Goal: Task Accomplishment & Management: Complete application form

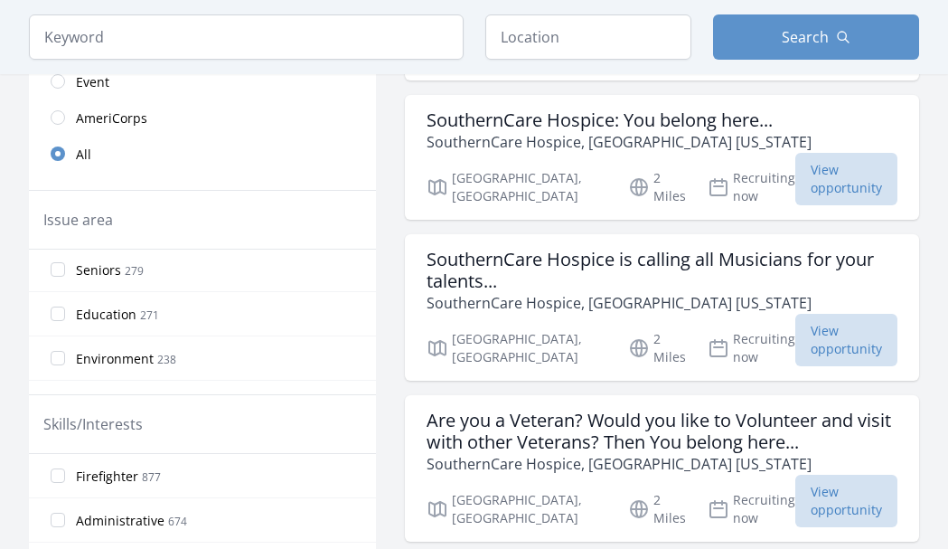
scroll to position [181, 0]
click at [61, 268] on input "Environment 238" at bounding box center [58, 267] width 14 height 14
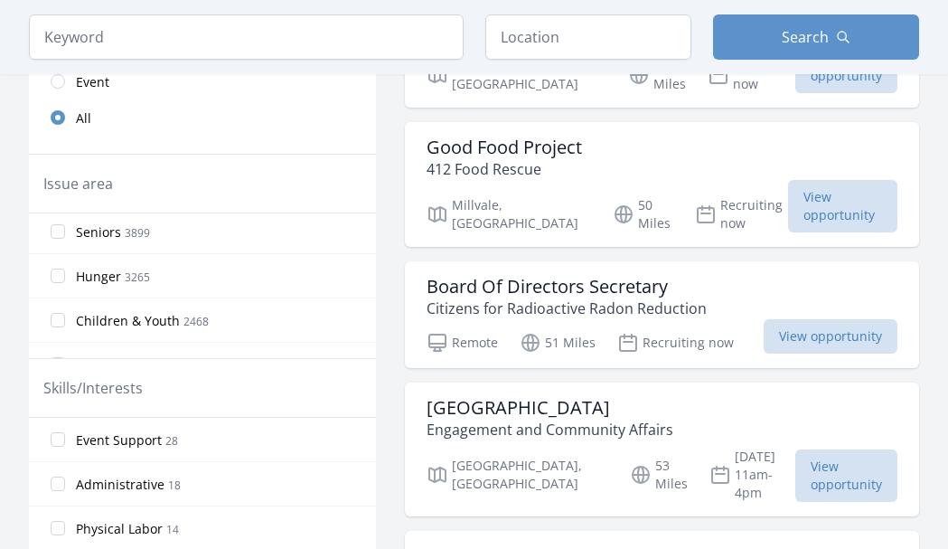
scroll to position [271, 0]
click at [61, 227] on input "Children & Youth 2468" at bounding box center [58, 229] width 14 height 14
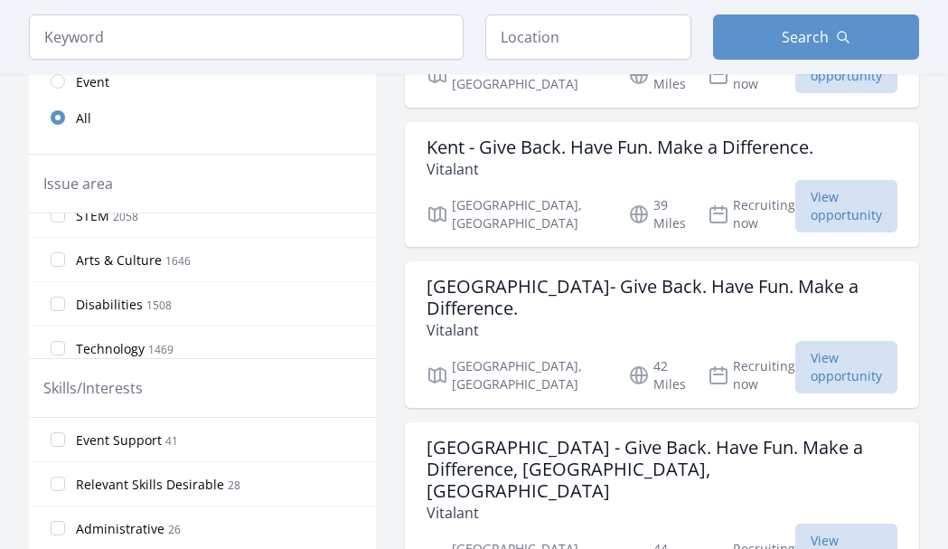
scroll to position [362, 0]
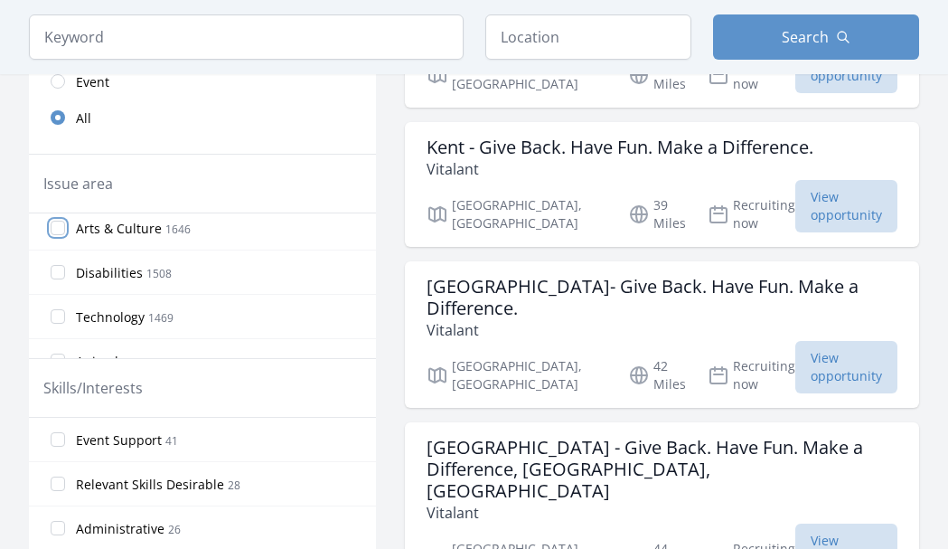
click at [59, 230] on input "Arts & Culture 1646" at bounding box center [58, 228] width 14 height 14
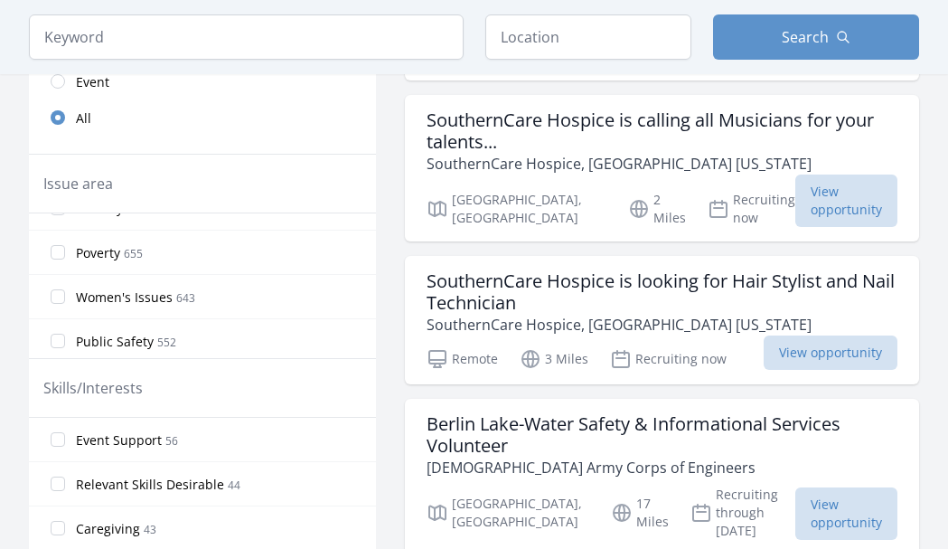
scroll to position [723, 0]
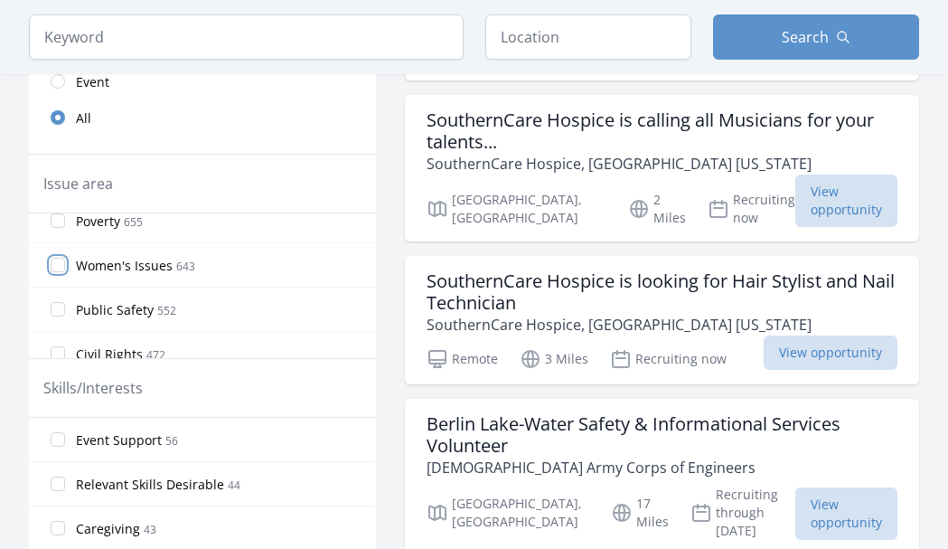
click at [55, 271] on input "Women's Issues 643" at bounding box center [58, 265] width 14 height 14
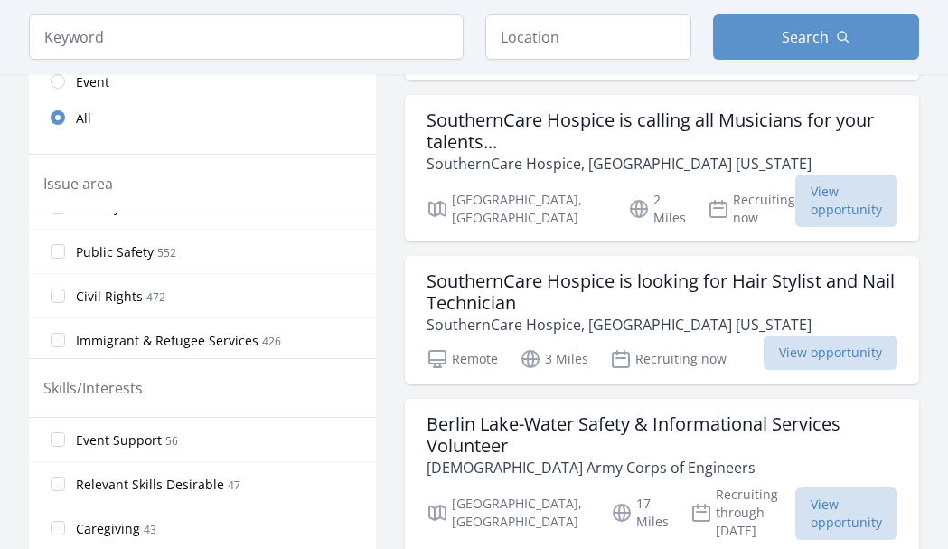
scroll to position [814, 0]
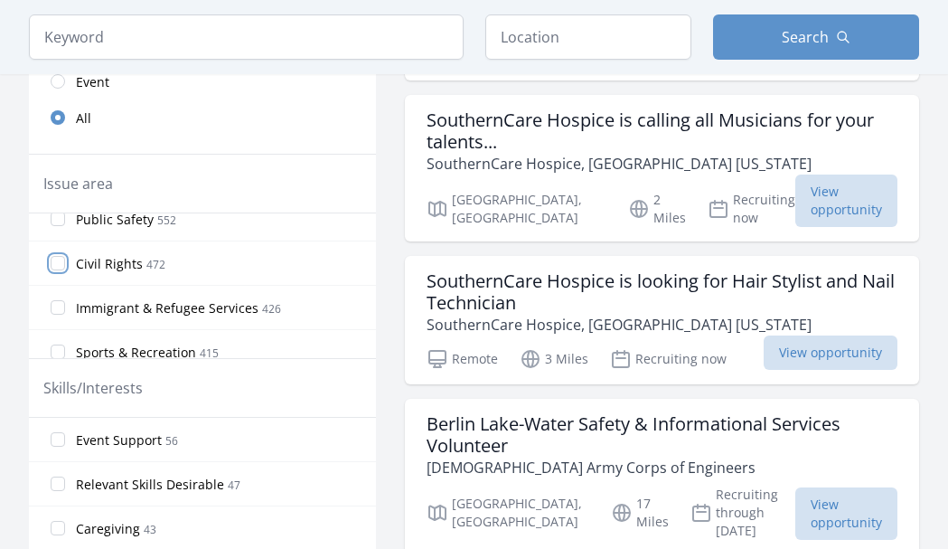
click at [59, 264] on input "Civil Rights 472" at bounding box center [58, 263] width 14 height 14
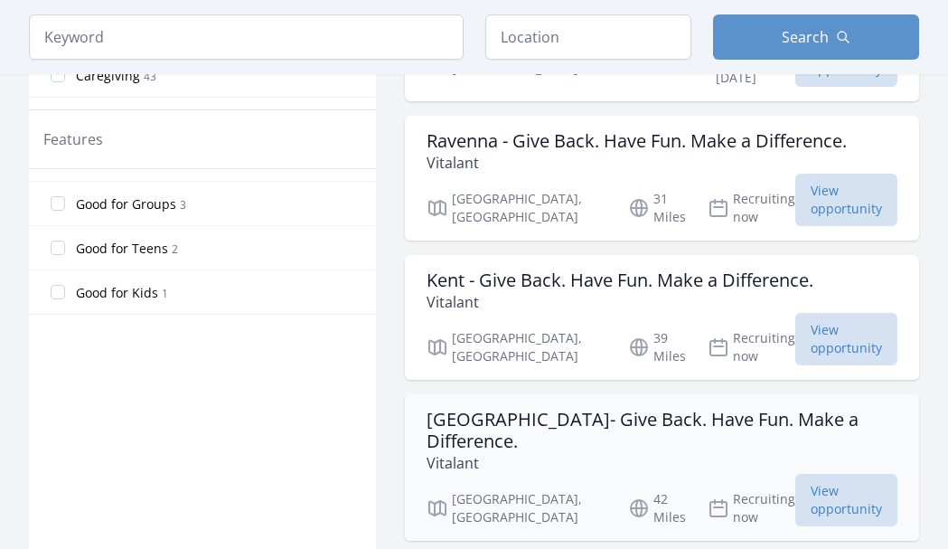
scroll to position [904, 0]
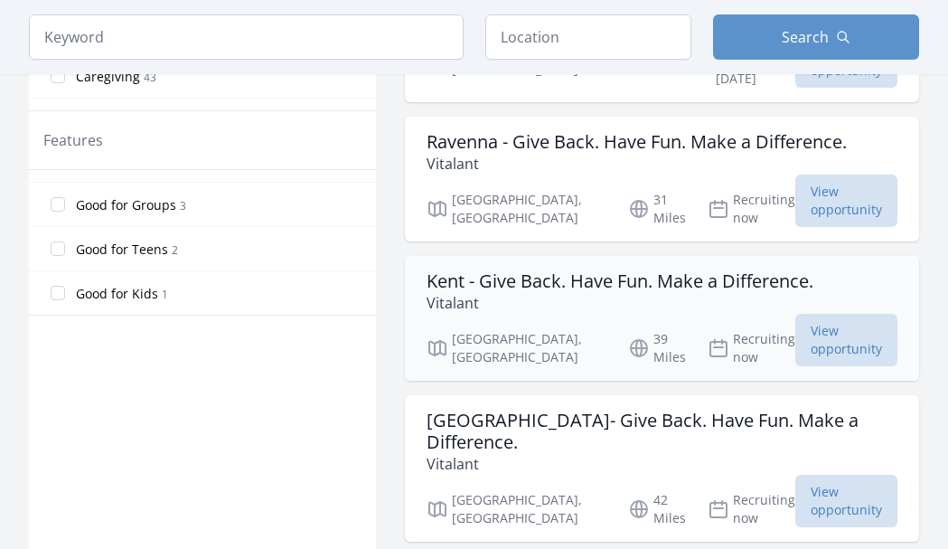
click at [584, 292] on p "Vitalant" at bounding box center [620, 303] width 387 height 22
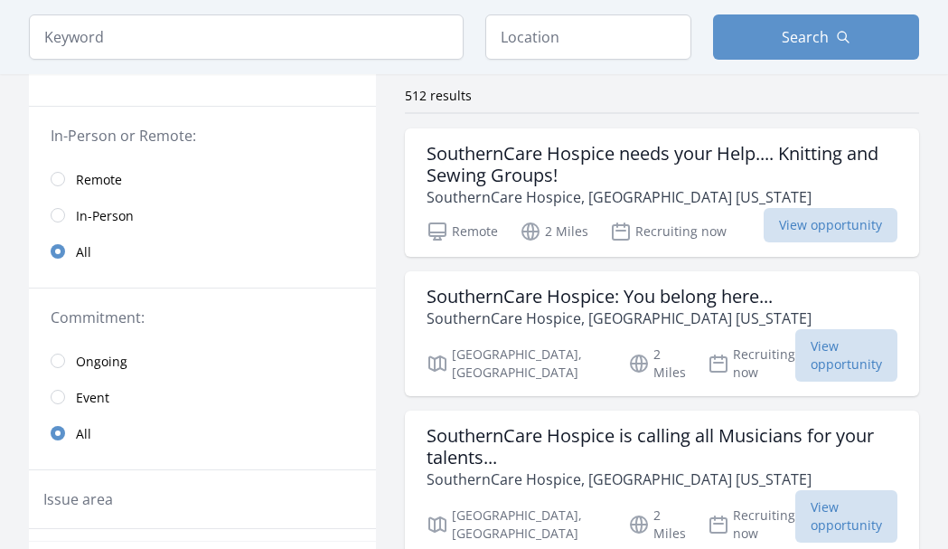
scroll to position [0, 0]
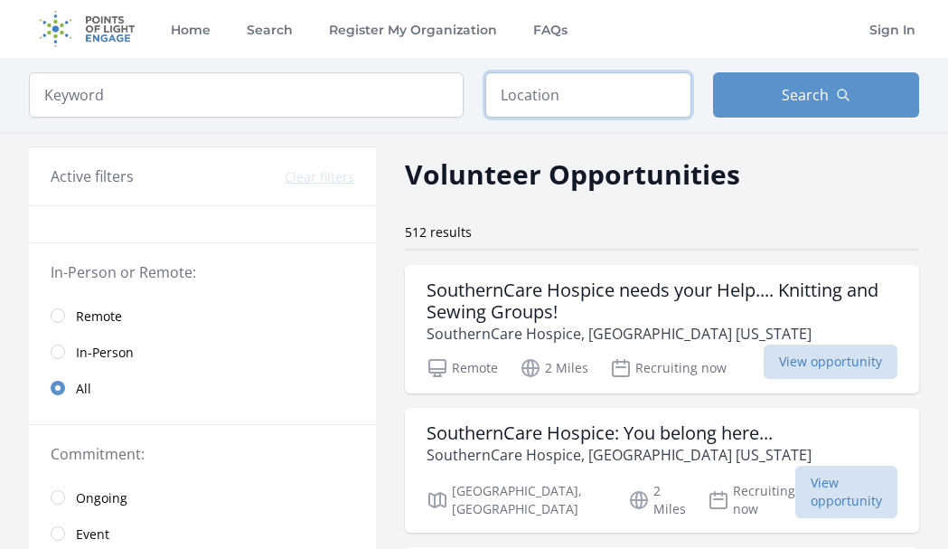
click at [577, 90] on input "text" at bounding box center [589, 94] width 206 height 45
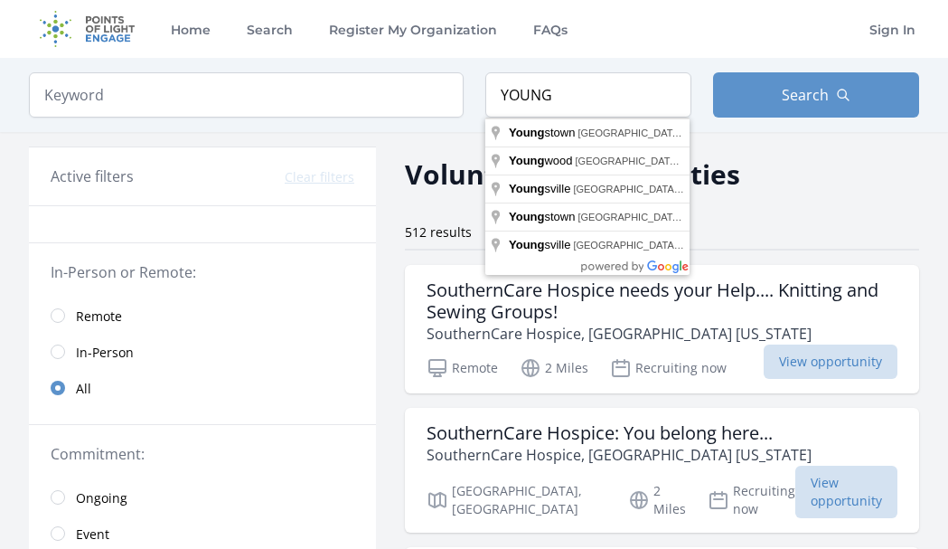
type input "[GEOGRAPHIC_DATA], [GEOGRAPHIC_DATA], [GEOGRAPHIC_DATA]"
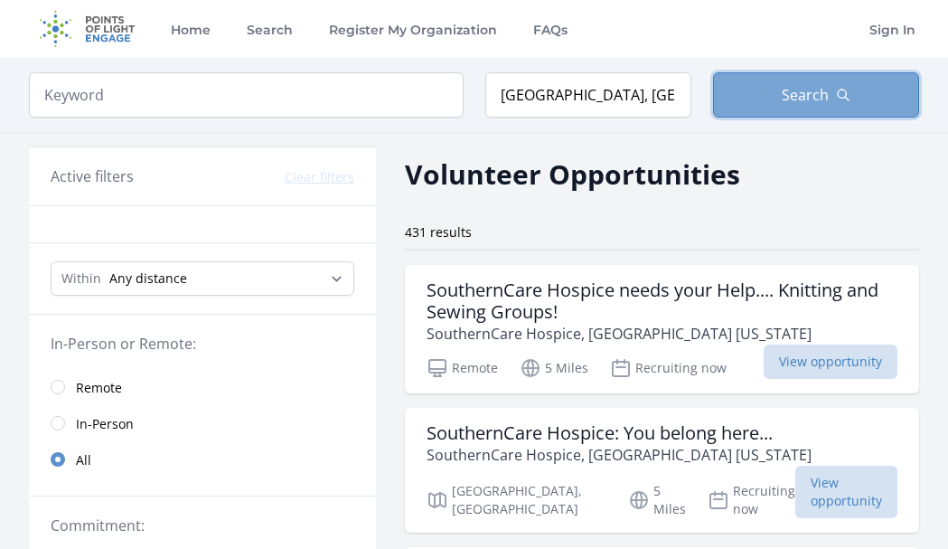
click at [784, 108] on button "Search" at bounding box center [816, 94] width 206 height 45
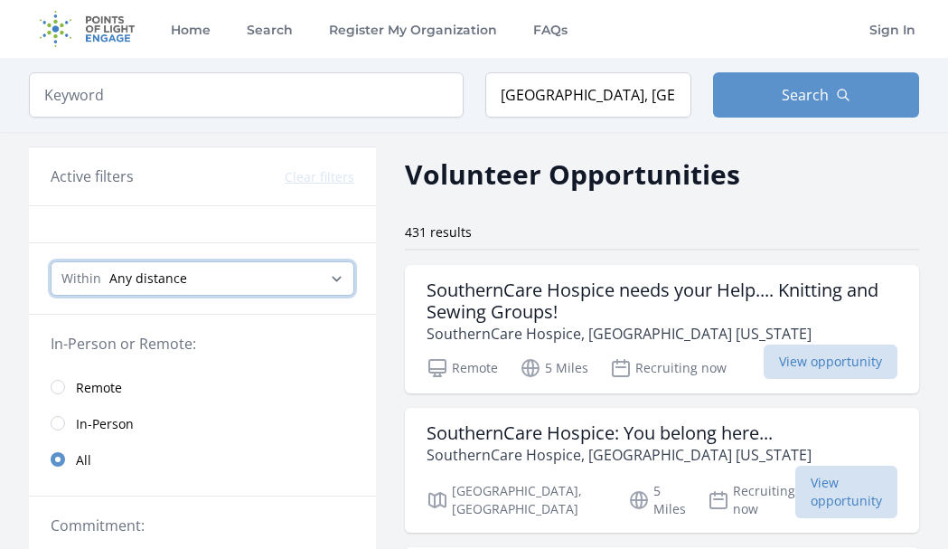
click at [326, 276] on select "Any distance , 5 Miles , 20 Miles , 50 Miles , 100 Miles" at bounding box center [203, 278] width 304 height 34
select select "32186"
click at [51, 261] on select "Any distance , 5 Miles , 20 Miles , 50 Miles , 100 Miles" at bounding box center [203, 278] width 304 height 34
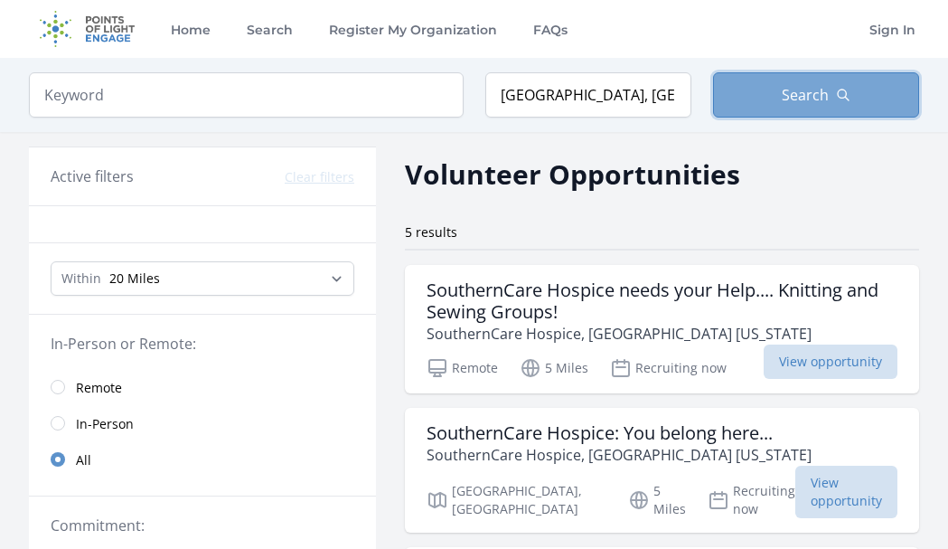
click at [827, 107] on button "Search" at bounding box center [816, 94] width 206 height 45
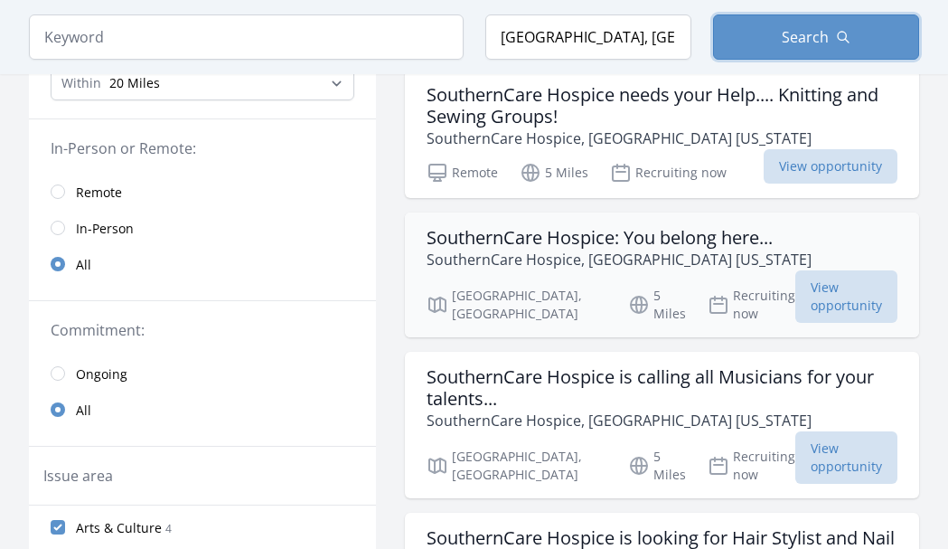
scroll to position [181, 0]
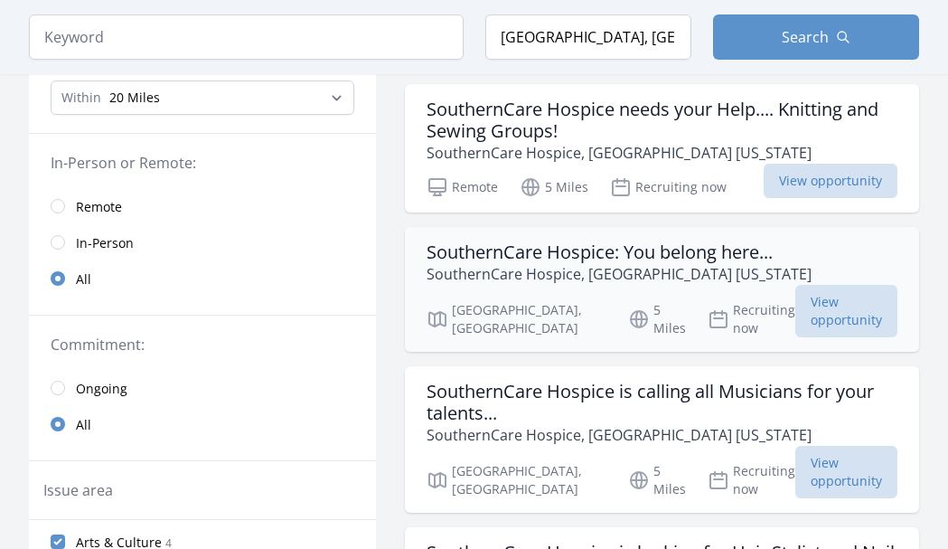
click at [669, 259] on h3 "SouthernCare Hospice: You belong here..." at bounding box center [619, 252] width 385 height 22
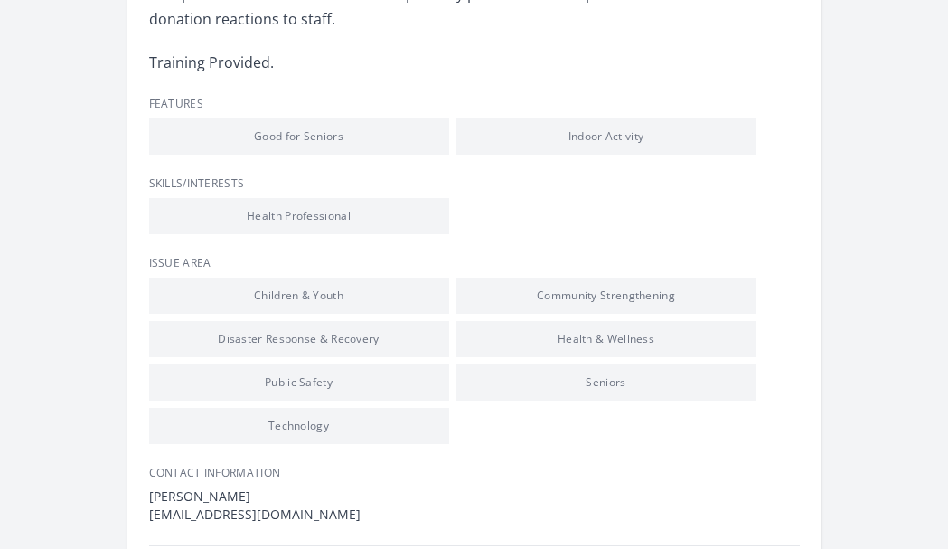
scroll to position [814, 0]
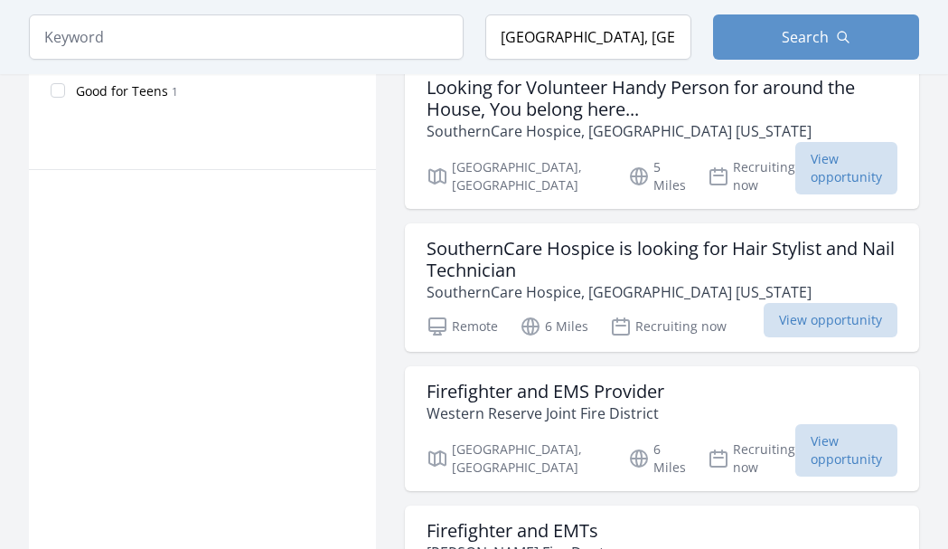
scroll to position [1356, 0]
